Goal: Task Accomplishment & Management: Use online tool/utility

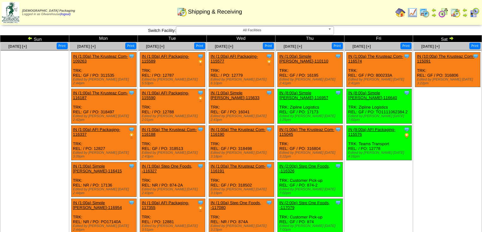
click at [30, 39] on img at bounding box center [30, 38] width 5 height 5
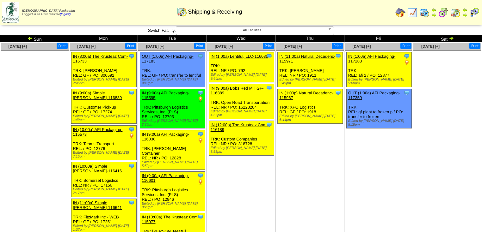
click at [28, 39] on img at bounding box center [30, 38] width 5 height 5
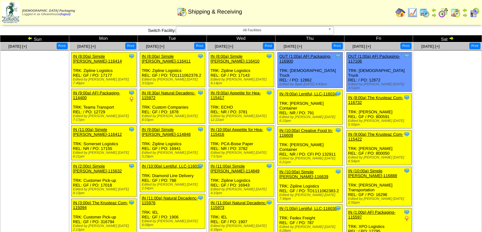
click at [451, 39] on img at bounding box center [451, 38] width 5 height 5
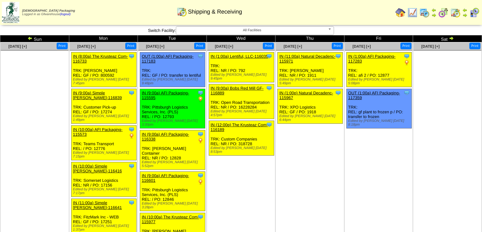
click at [451, 39] on img at bounding box center [451, 38] width 5 height 5
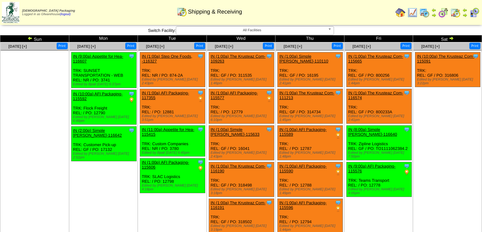
click at [451, 39] on img at bounding box center [451, 38] width 5 height 5
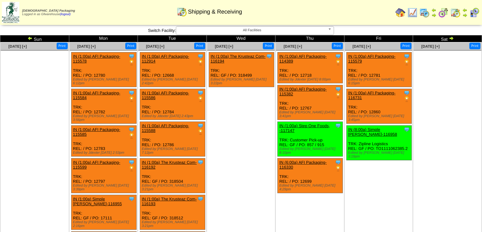
click at [29, 38] on img at bounding box center [30, 38] width 5 height 5
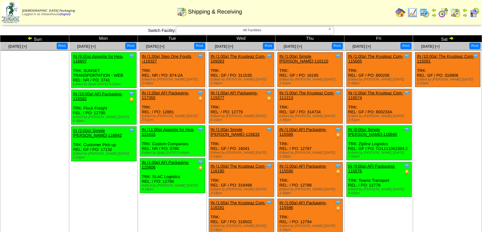
click at [450, 113] on ul "Clone Item IN (10:00a) The Krusteaz Com-115091 The Krusteaz Company ScheduleID:…" at bounding box center [447, 99] width 68 height 95
click at [28, 39] on img at bounding box center [30, 38] width 5 height 5
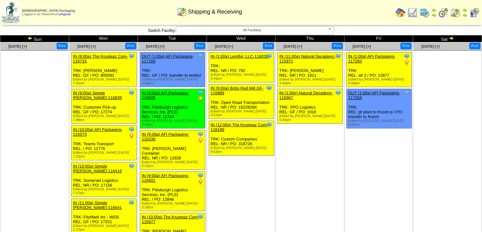
click at [452, 38] on img at bounding box center [451, 38] width 5 height 5
click at [450, 37] on img at bounding box center [451, 38] width 5 height 5
click at [450, 39] on img at bounding box center [451, 38] width 5 height 5
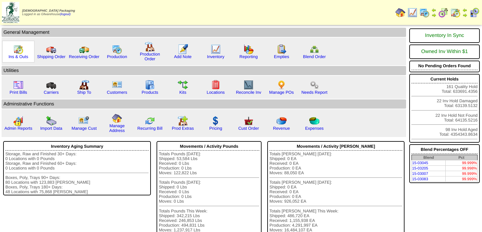
click at [19, 49] on img at bounding box center [18, 49] width 10 height 10
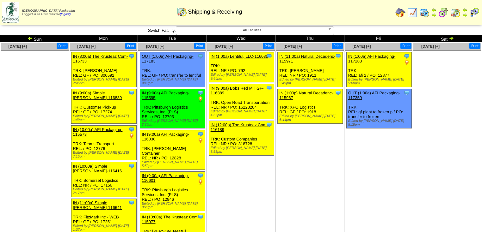
click at [450, 39] on img at bounding box center [451, 38] width 5 height 5
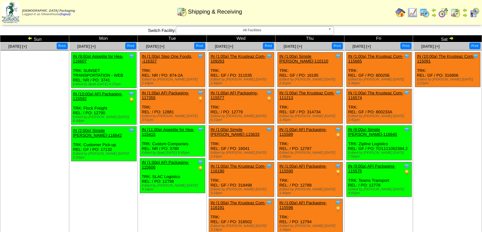
click at [452, 38] on img at bounding box center [451, 38] width 5 height 5
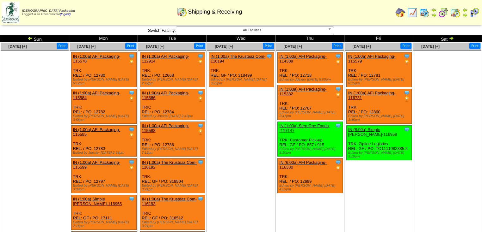
click at [30, 38] on img at bounding box center [30, 38] width 5 height 5
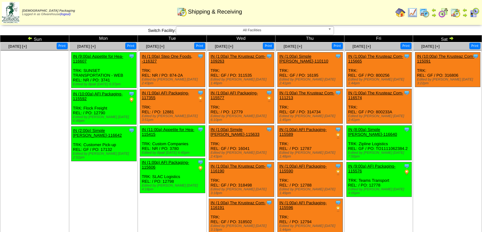
click at [450, 37] on img at bounding box center [451, 38] width 5 height 5
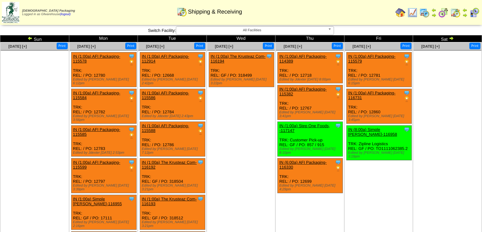
click at [30, 39] on img at bounding box center [30, 38] width 5 height 5
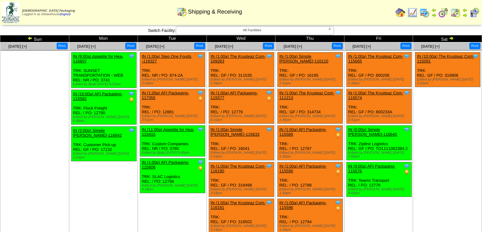
click at [452, 39] on img at bounding box center [451, 38] width 5 height 5
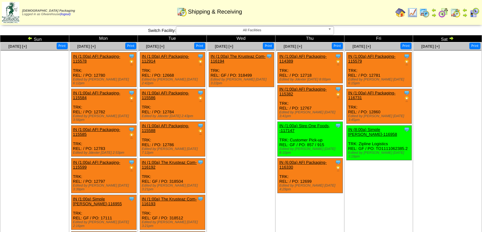
click at [29, 40] on img at bounding box center [30, 38] width 5 height 5
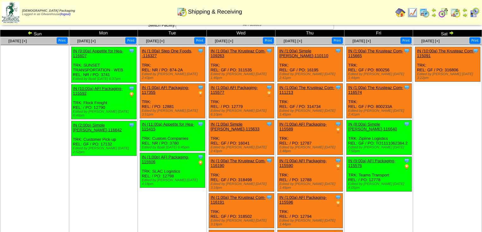
scroll to position [486, 0]
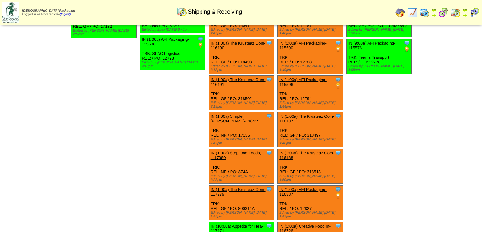
click at [137, 123] on td "[DATE] [+] Print Clone Item IN (9:00a) Appetite for Hea-116607 Appetite for Hea…" at bounding box center [103, 199] width 69 height 561
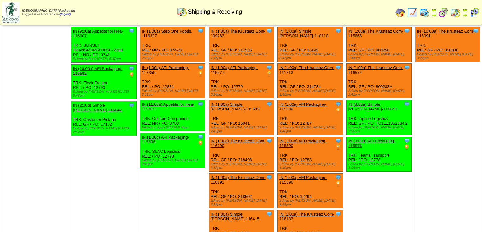
scroll to position [0, 0]
